Goal: Information Seeking & Learning: Learn about a topic

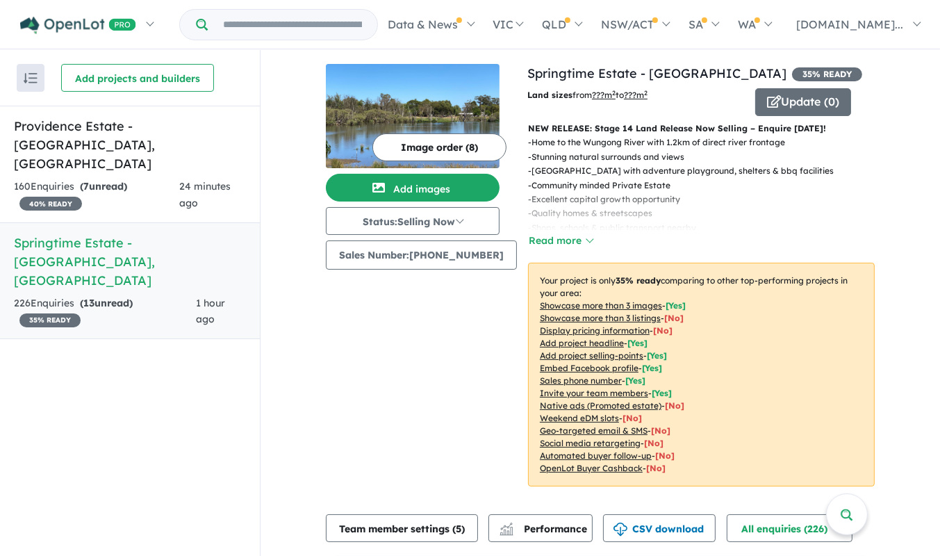
scroll to position [2123, 0]
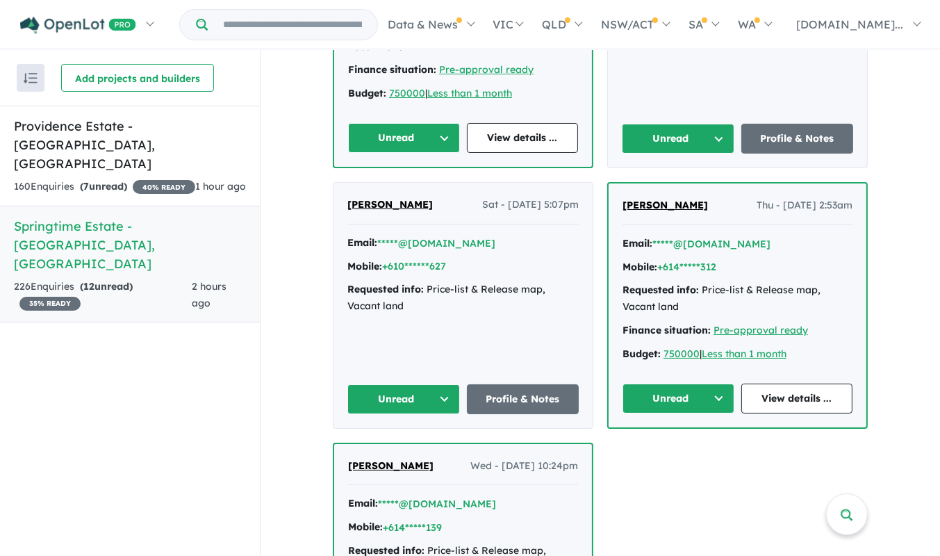
scroll to position [1819, 0]
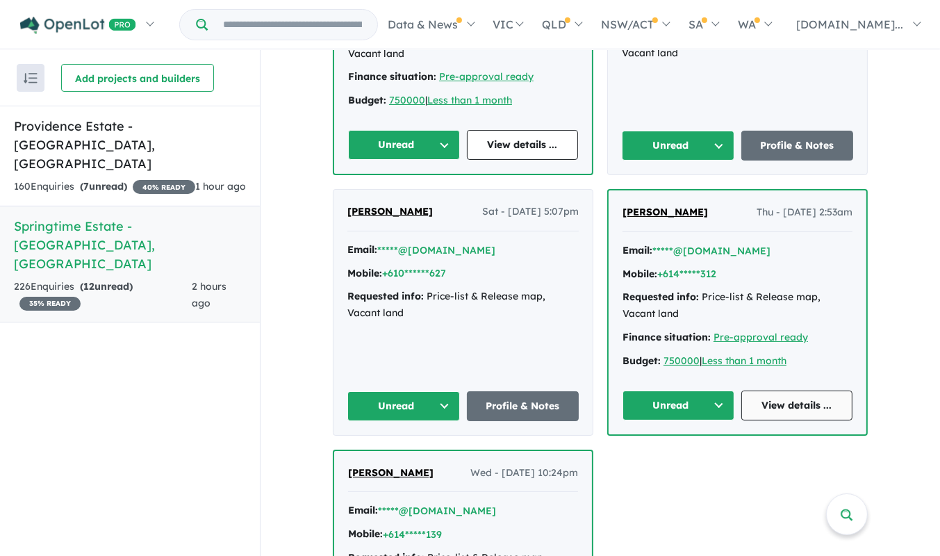
click at [823, 390] on link "View details ..." at bounding box center [797, 405] width 112 height 30
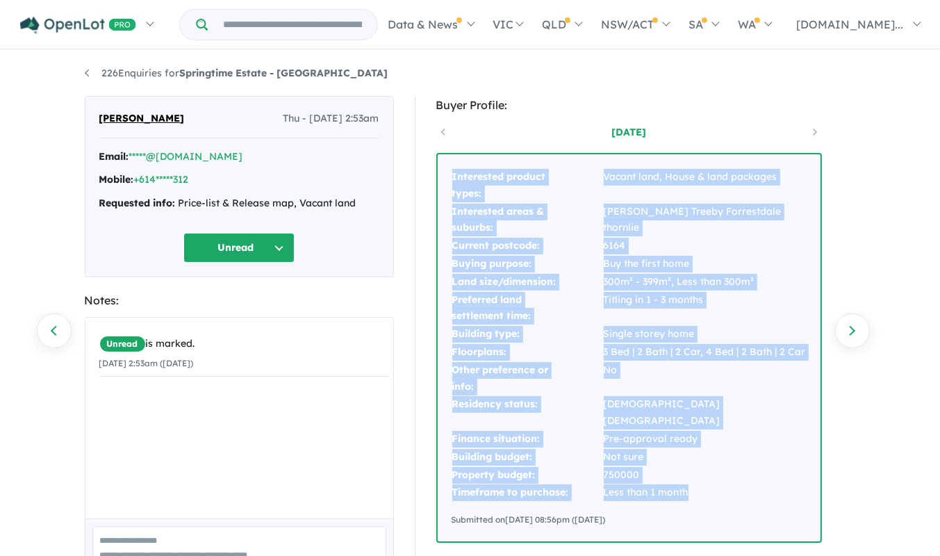
drag, startPoint x: 688, startPoint y: 475, endPoint x: 437, endPoint y: 183, distance: 385.2
click at [438, 183] on div "Interested product types: Vacant land, House & land packages Interested areas &…" at bounding box center [629, 347] width 383 height 387
copy tbody "Interested product types: Vacant land, House & land packages Interested areas &…"
